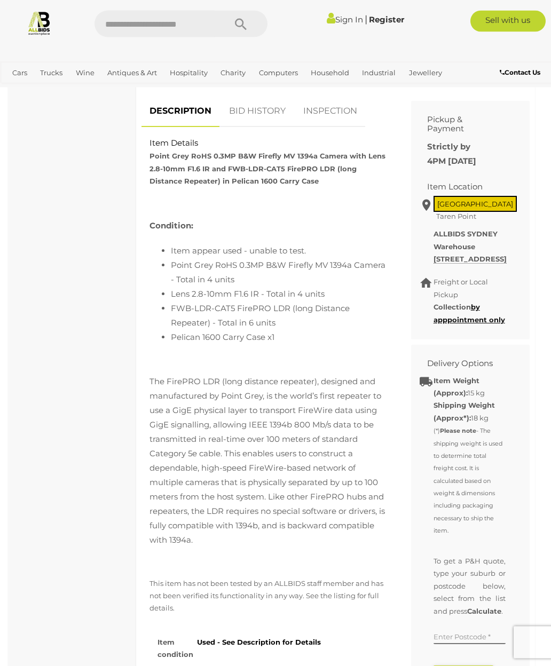
scroll to position [518, 0]
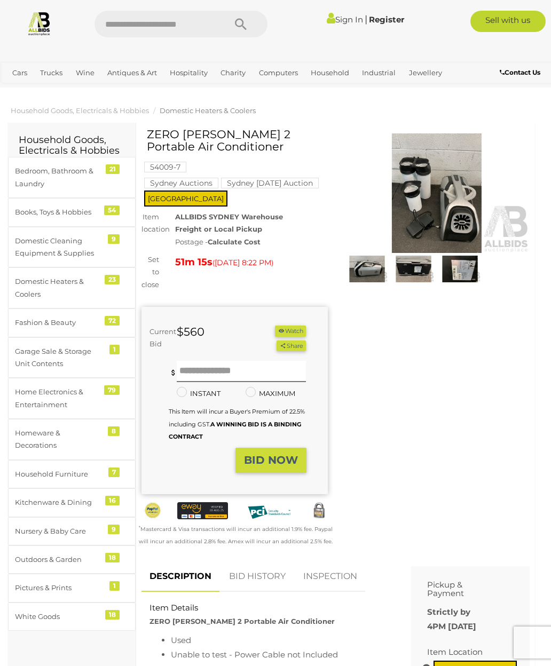
scroll to position [2, 0]
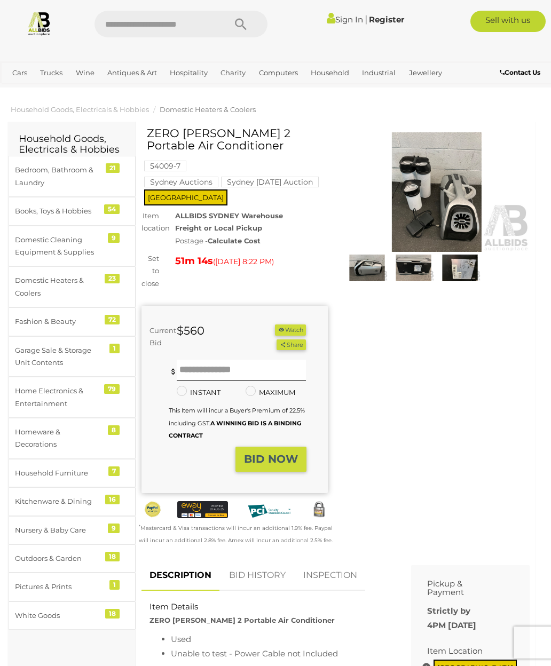
click at [104, 109] on span "Household Goods, Electricals & Hobbies" at bounding box center [80, 109] width 138 height 9
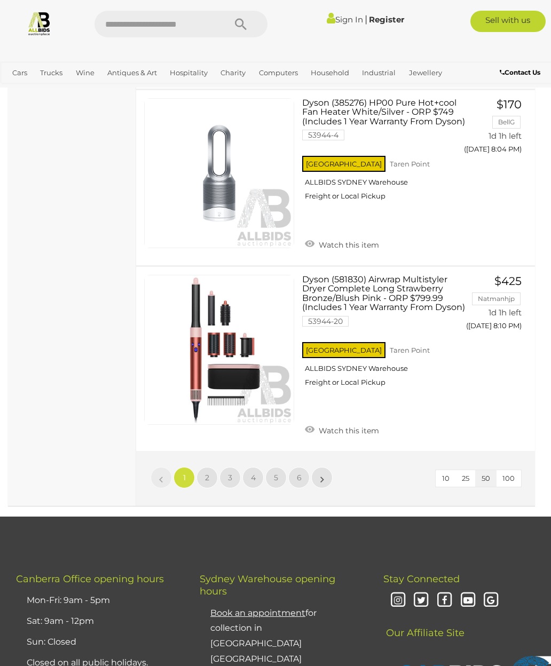
scroll to position [8460, 0]
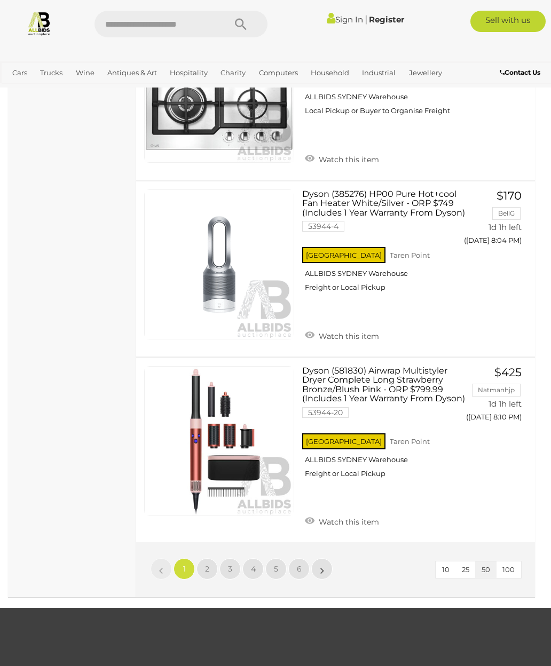
click at [512, 566] on span "100" at bounding box center [509, 570] width 12 height 9
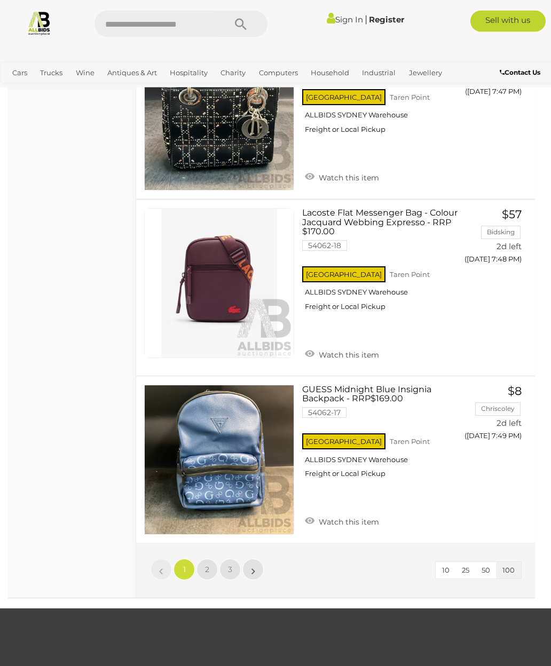
scroll to position [17049, 0]
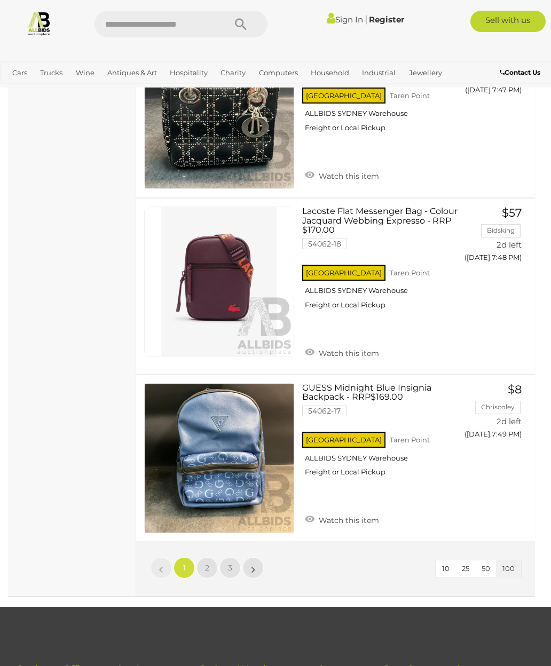
click at [207, 558] on link "2" at bounding box center [207, 568] width 21 height 21
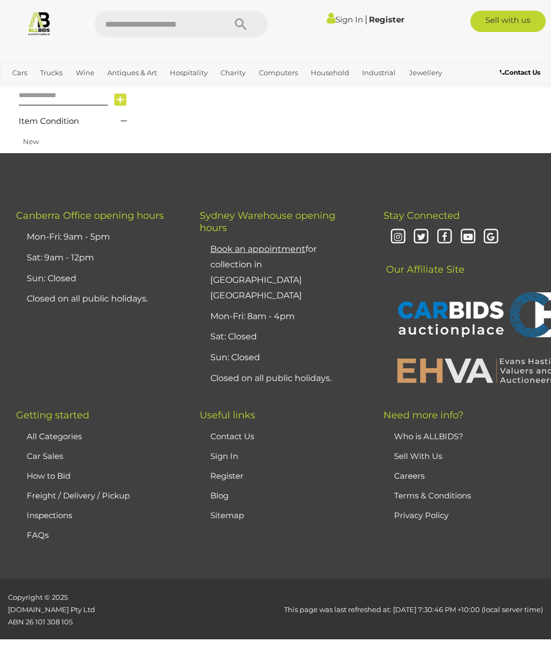
scroll to position [168, 0]
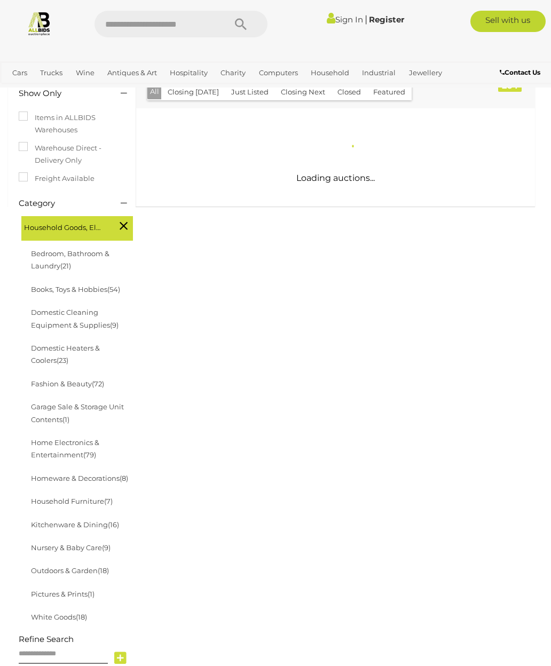
click at [210, 666] on html "< Home, Lifestyle & Deceased Estate Auctions Canberra | ALLBIDS" at bounding box center [275, 528] width 551 height 1393
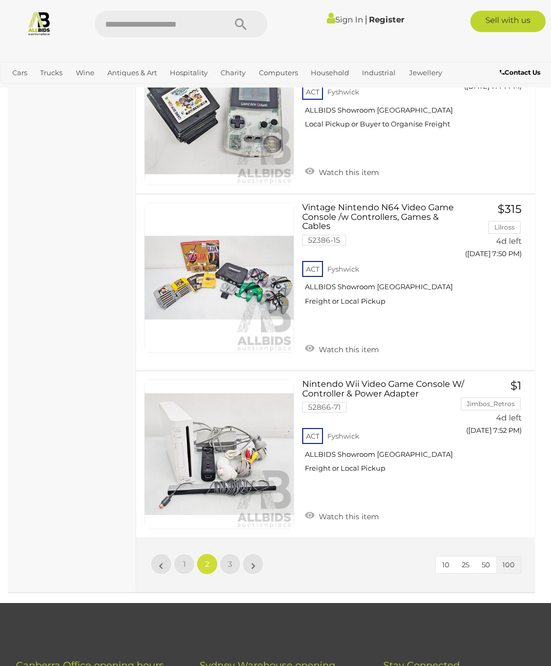
scroll to position [16722, 0]
click at [261, 553] on link "»" at bounding box center [252, 563] width 21 height 21
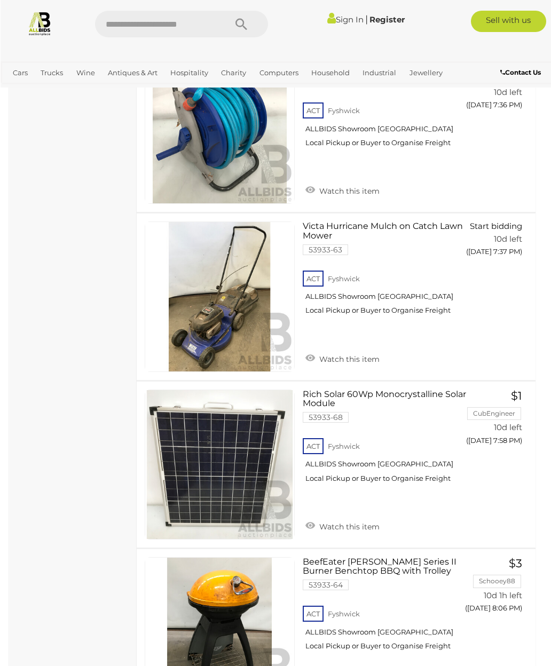
scroll to position [9715, 0]
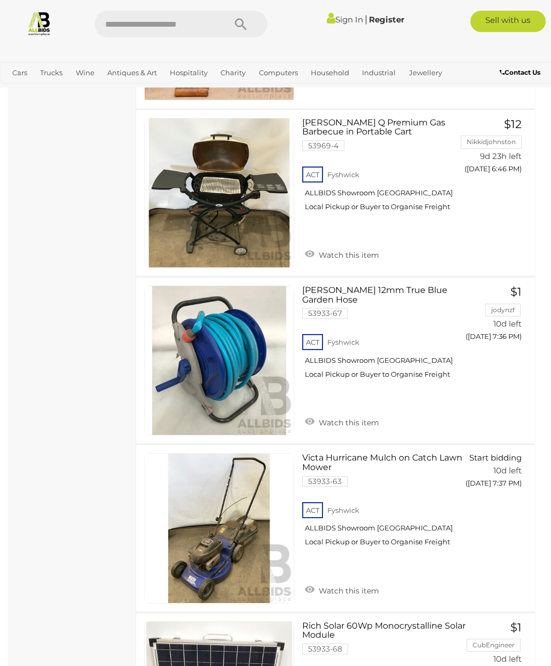
click at [198, 19] on input "text" at bounding box center [155, 24] width 120 height 27
type input "****"
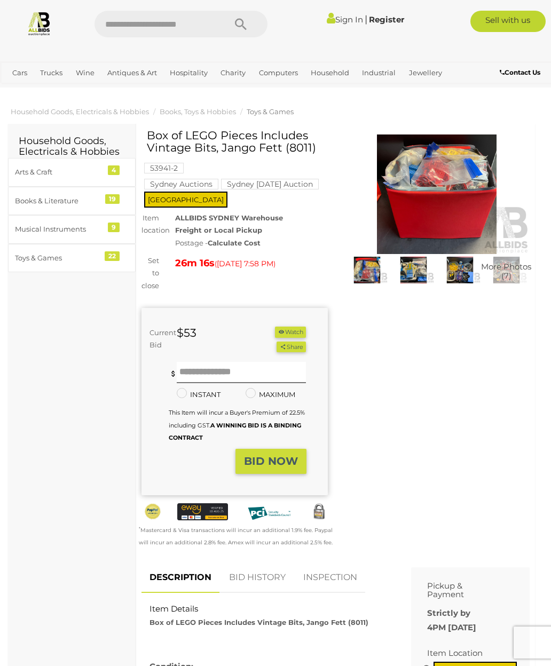
click at [433, 198] on img at bounding box center [437, 195] width 186 height 120
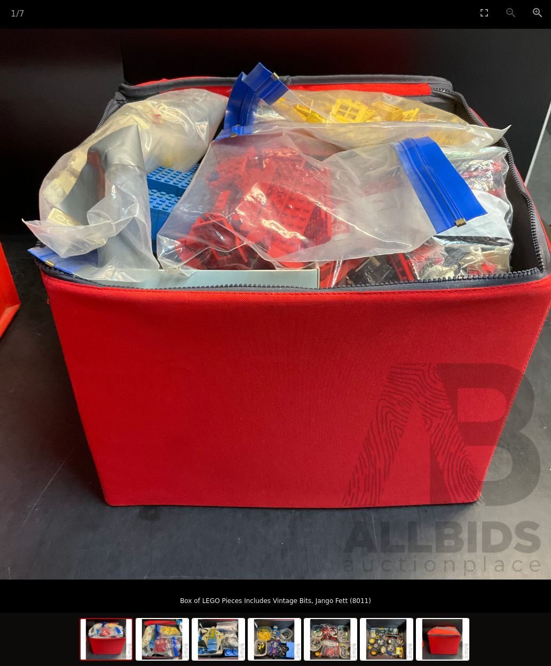
click at [531, 325] on img at bounding box center [275, 304] width 551 height 551
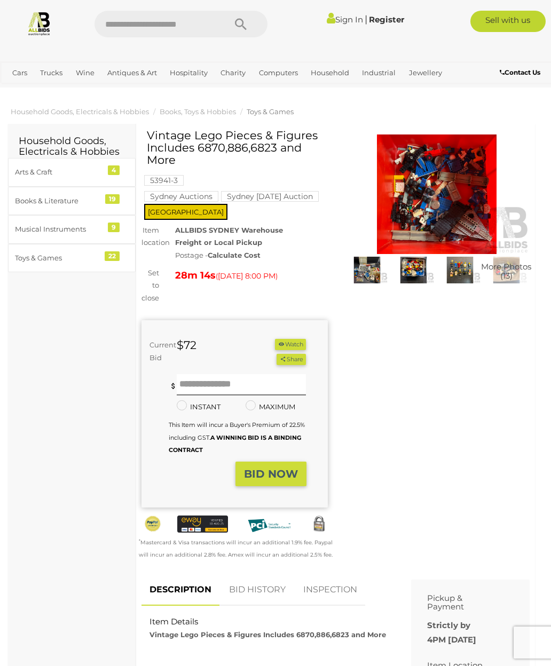
click at [438, 201] on img at bounding box center [437, 195] width 186 height 120
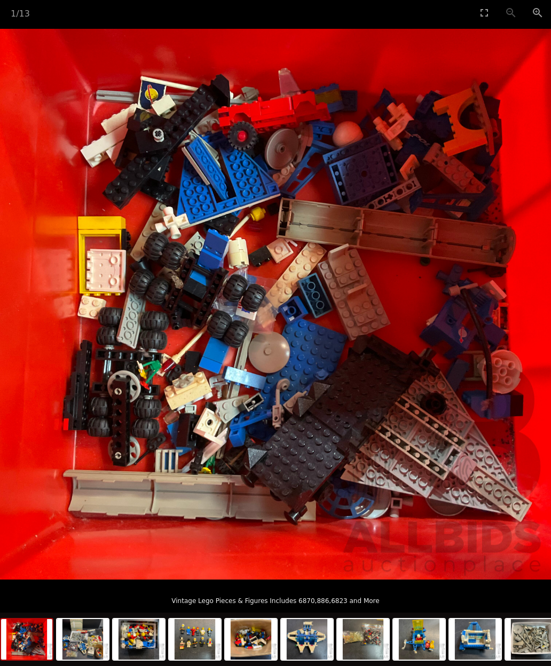
click at [452, 370] on img at bounding box center [275, 304] width 551 height 551
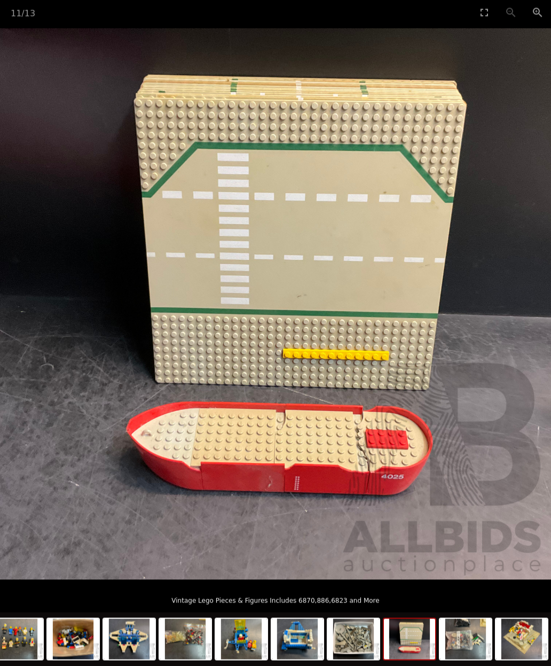
scroll to position [9, 0]
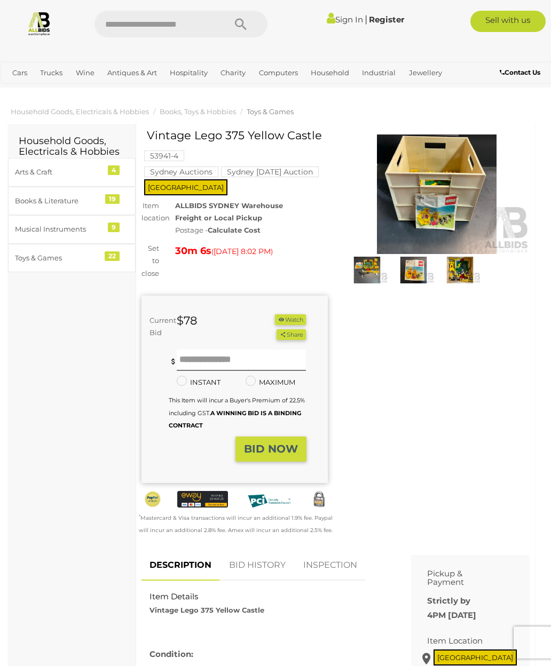
click at [441, 201] on img at bounding box center [437, 195] width 186 height 120
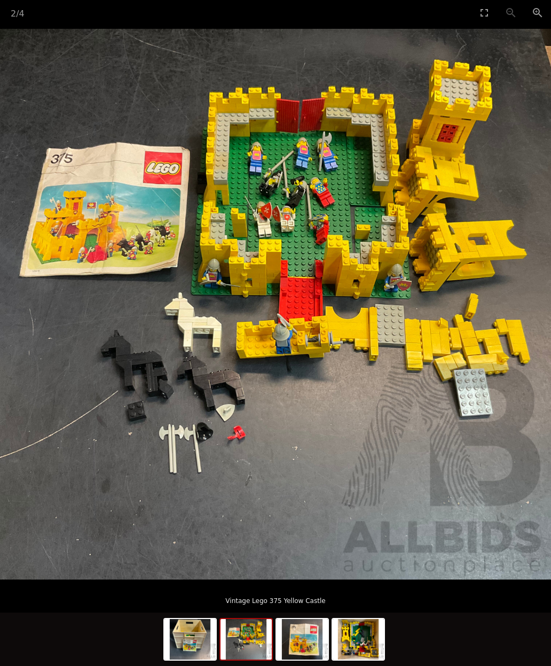
scroll to position [9, 22]
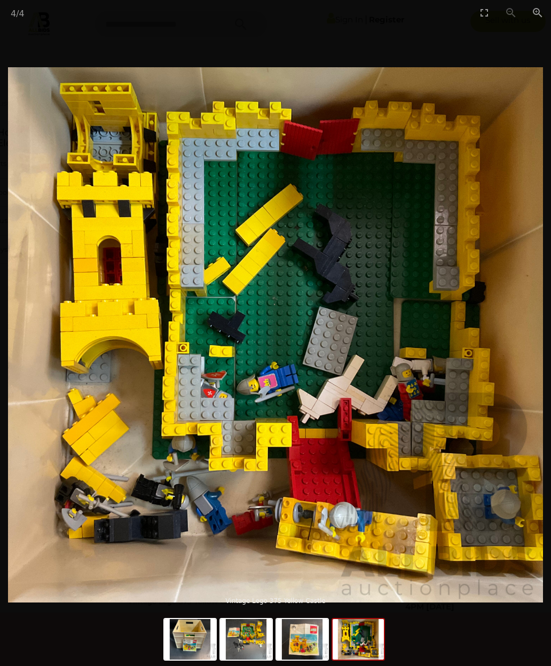
scroll to position [0, 22]
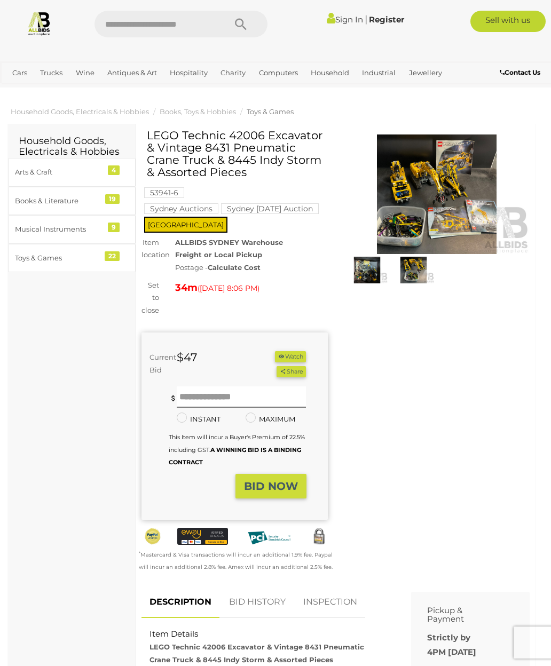
click at [452, 175] on img at bounding box center [437, 195] width 186 height 120
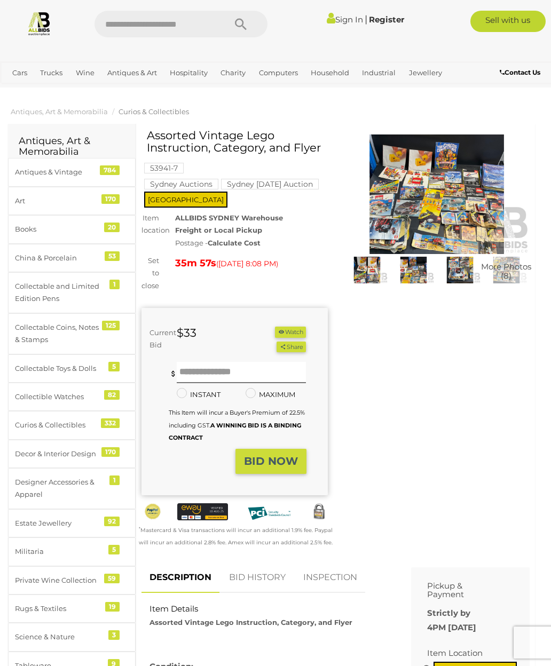
click at [458, 199] on img at bounding box center [437, 195] width 186 height 120
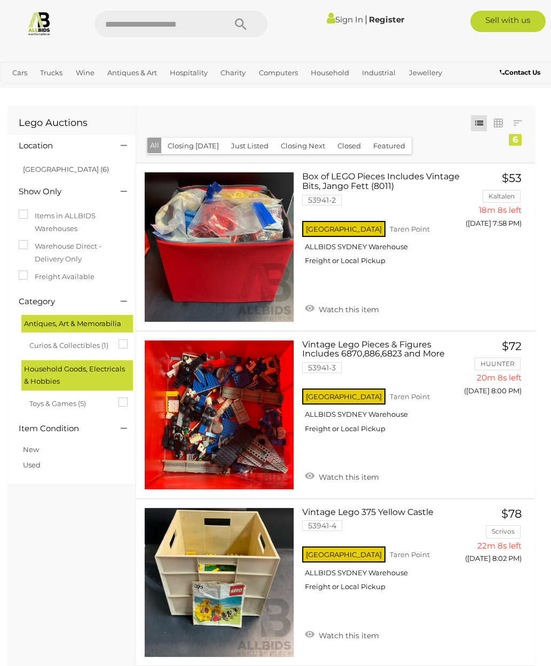
click at [39, 23] on img at bounding box center [39, 23] width 25 height 25
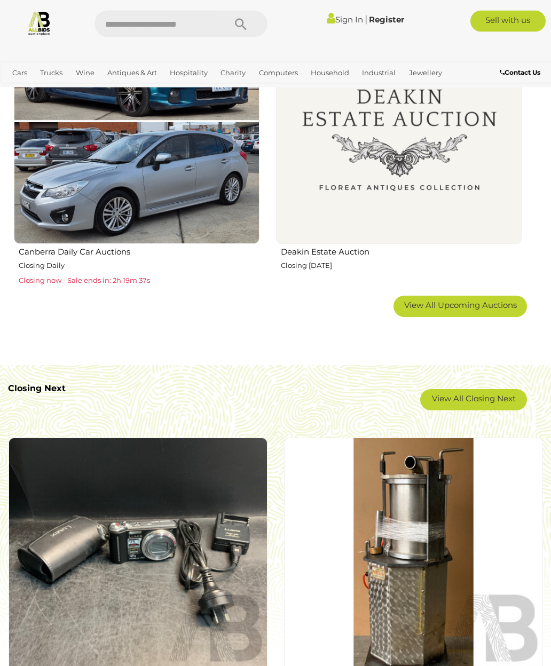
scroll to position [1559, 0]
click at [500, 400] on link "View All Closing Next" at bounding box center [473, 399] width 107 height 21
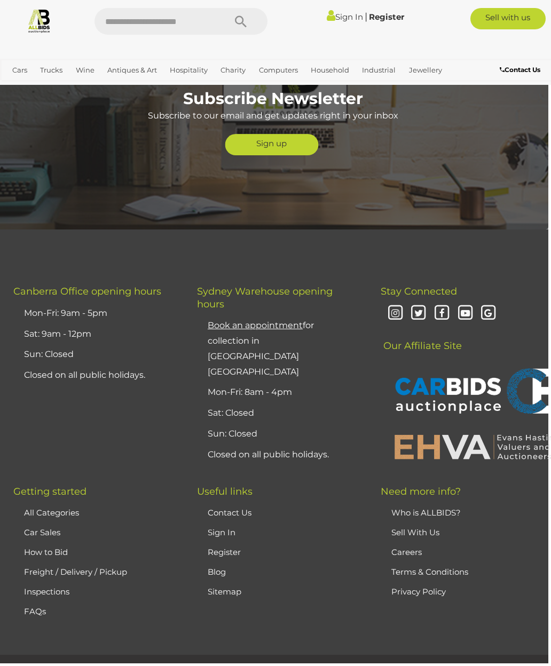
scroll to position [4614, 3]
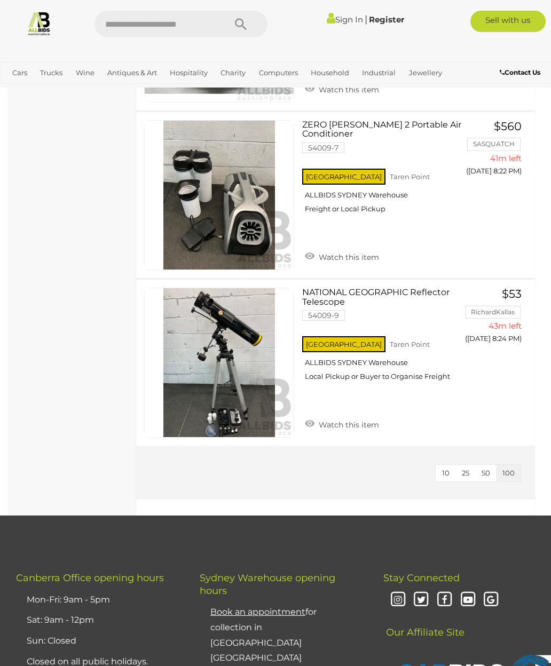
scroll to position [3778, 0]
